Goal: Contribute content

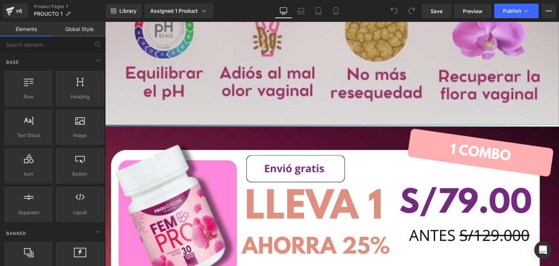
scroll to position [364, 0]
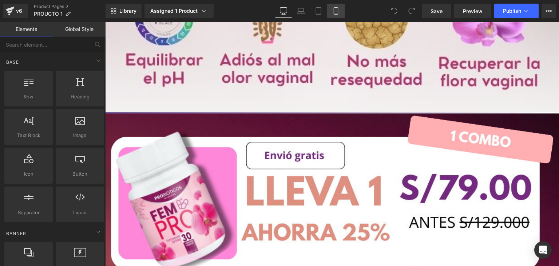
click at [337, 12] on icon at bounding box center [335, 10] width 7 height 7
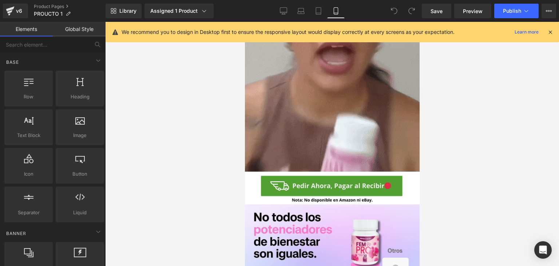
scroll to position [655, 0]
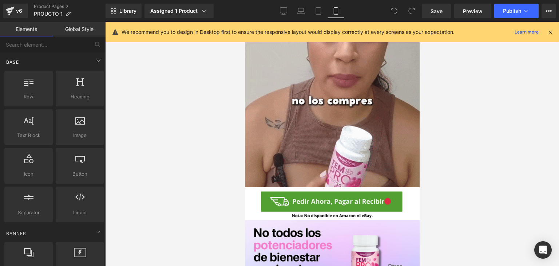
click at [56, 60] on div "Base" at bounding box center [54, 62] width 103 height 15
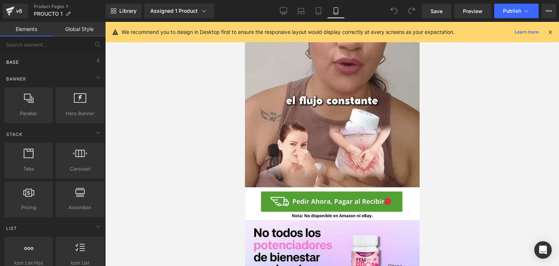
click at [56, 60] on div "Base" at bounding box center [54, 62] width 103 height 15
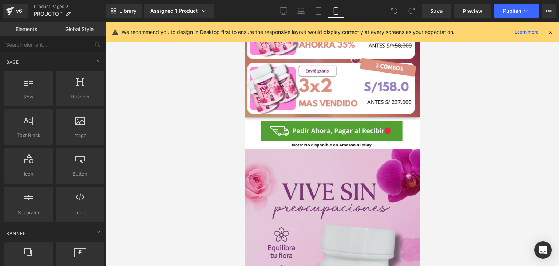
scroll to position [437, 0]
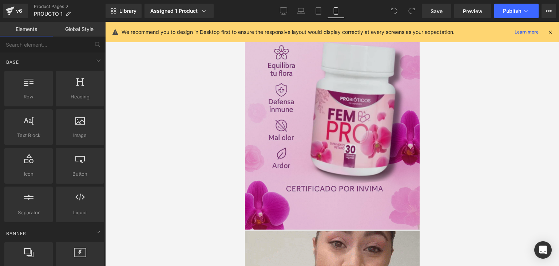
click at [297, 99] on img at bounding box center [332, 129] width 175 height 324
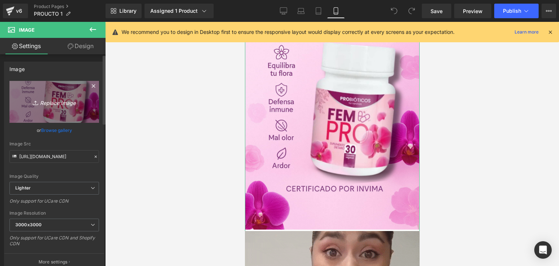
click at [51, 102] on icon "Replace Image" at bounding box center [54, 101] width 58 height 9
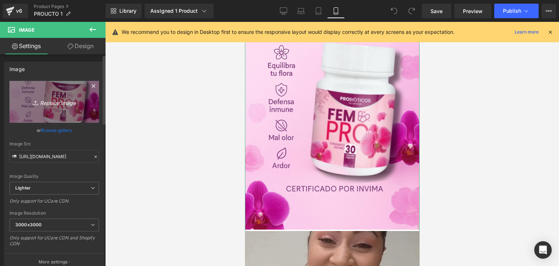
type input "C:\fakepath\Captura de pantalla [DATE] 161301.png"
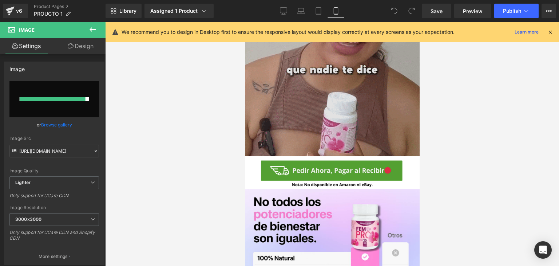
scroll to position [692, 0]
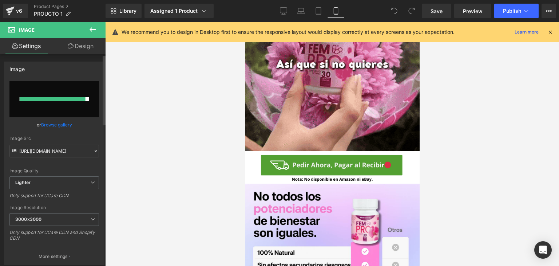
click at [85, 99] on div at bounding box center [55, 99] width 70 height 4
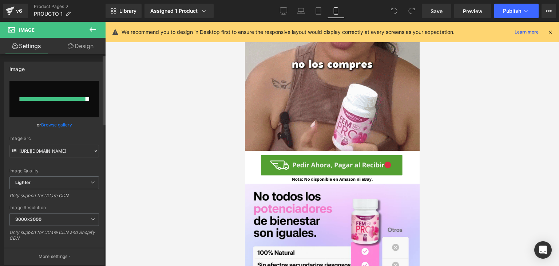
click at [74, 100] on div at bounding box center [53, 99] width 66 height 4
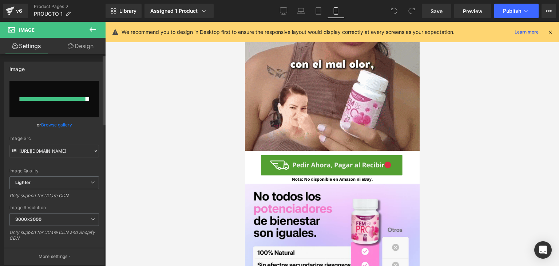
click at [74, 100] on div at bounding box center [53, 99] width 66 height 4
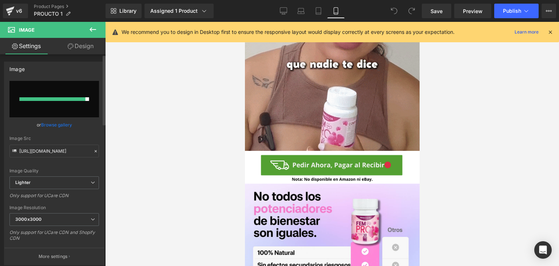
click at [74, 100] on div at bounding box center [53, 99] width 66 height 4
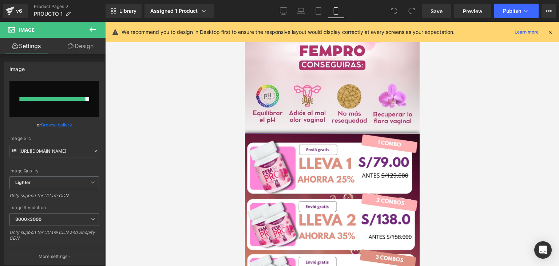
scroll to position [0, 0]
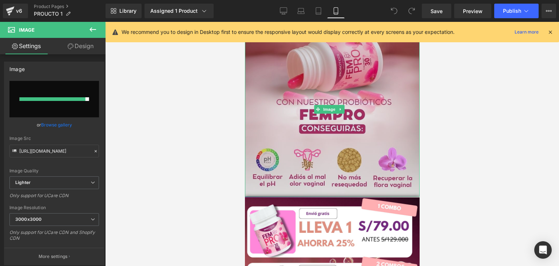
click at [279, 80] on img at bounding box center [332, 109] width 175 height 175
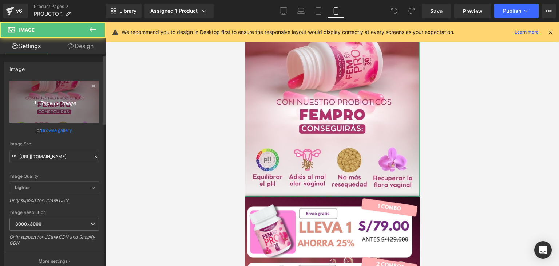
click at [48, 107] on link "Replace Image" at bounding box center [54, 102] width 90 height 42
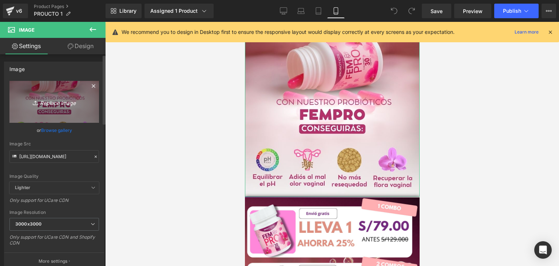
type input "C:\fakepath\Captura de pantalla [DATE] 161301.png"
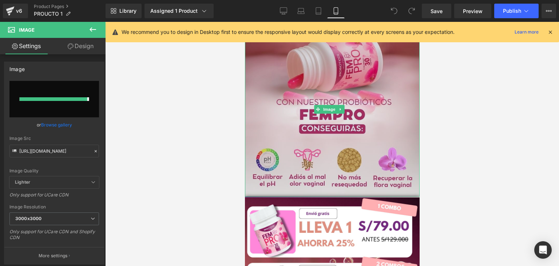
type input "[URL][DOMAIN_NAME]"
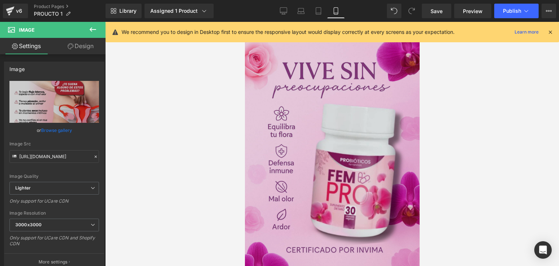
scroll to position [364, 0]
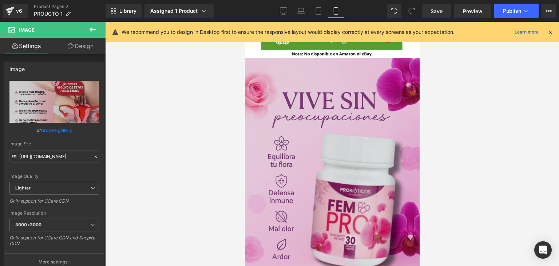
click at [290, 174] on img at bounding box center [332, 220] width 175 height 324
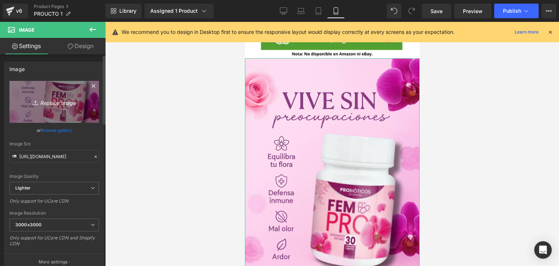
click at [61, 105] on icon "Replace Image" at bounding box center [54, 101] width 58 height 9
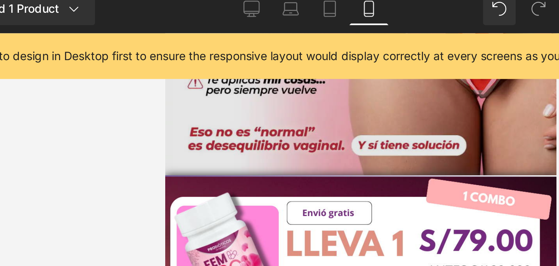
scroll to position [48, 0]
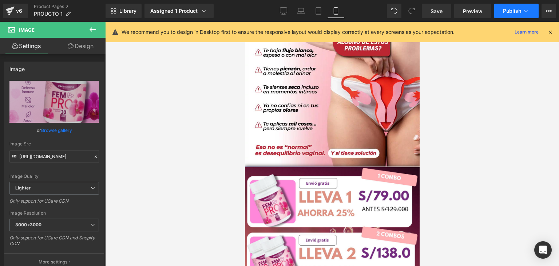
click at [507, 12] on span "Publish" at bounding box center [512, 11] width 18 height 6
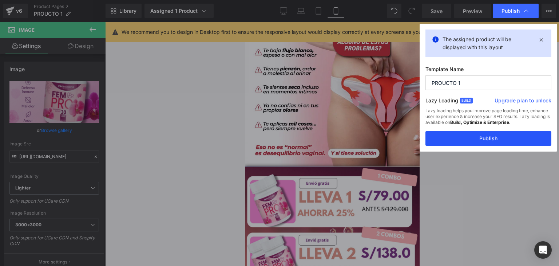
click at [498, 134] on button "Publish" at bounding box center [489, 138] width 126 height 15
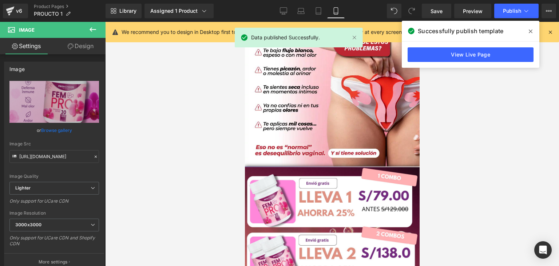
click at [531, 32] on icon at bounding box center [531, 31] width 4 height 6
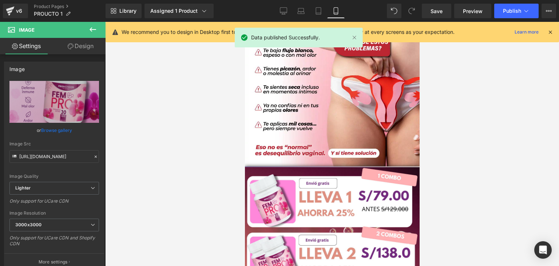
click at [554, 26] on div "We recommend you to design in Desktop first to ensure the responsive layout wou…" at bounding box center [333, 32] width 454 height 20
click at [549, 32] on icon at bounding box center [550, 32] width 7 height 7
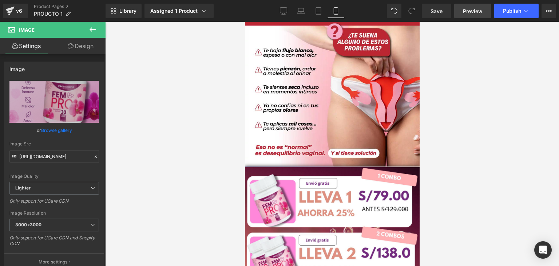
drag, startPoint x: 437, startPoint y: 12, endPoint x: 489, endPoint y: 8, distance: 51.9
click at [437, 12] on span "Save" at bounding box center [437, 11] width 12 height 8
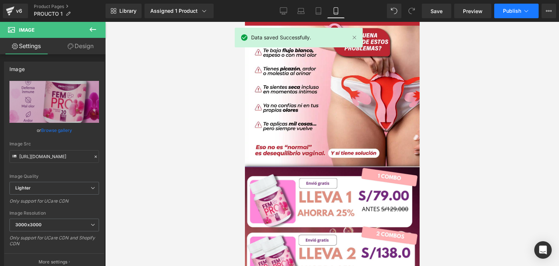
click at [505, 11] on span "Publish" at bounding box center [512, 11] width 18 height 6
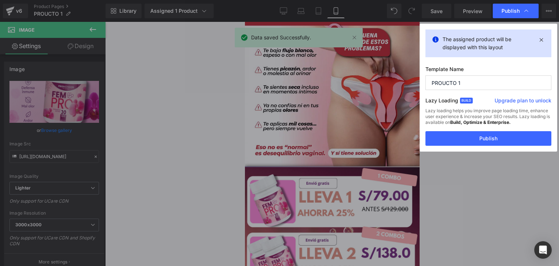
click at [430, 144] on button "Publish" at bounding box center [489, 138] width 126 height 15
